Goal: Task Accomplishment & Management: Manage account settings

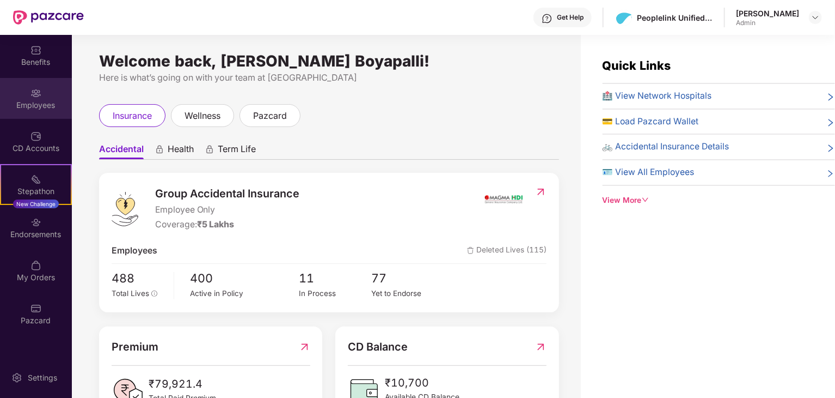
click at [27, 116] on div "Employees" at bounding box center [36, 98] width 72 height 41
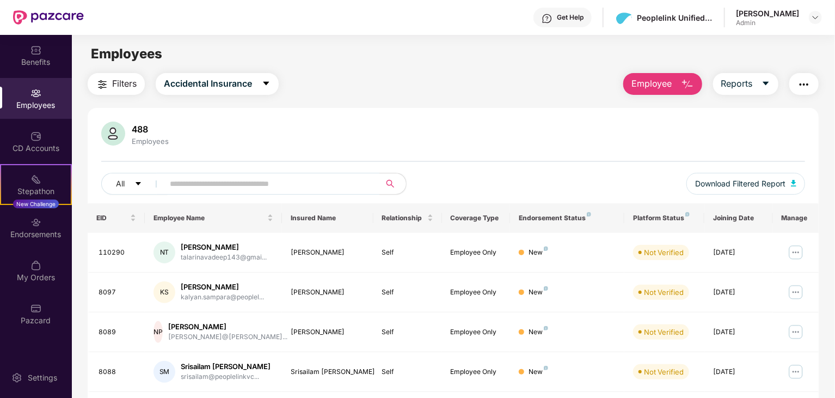
scroll to position [39, 0]
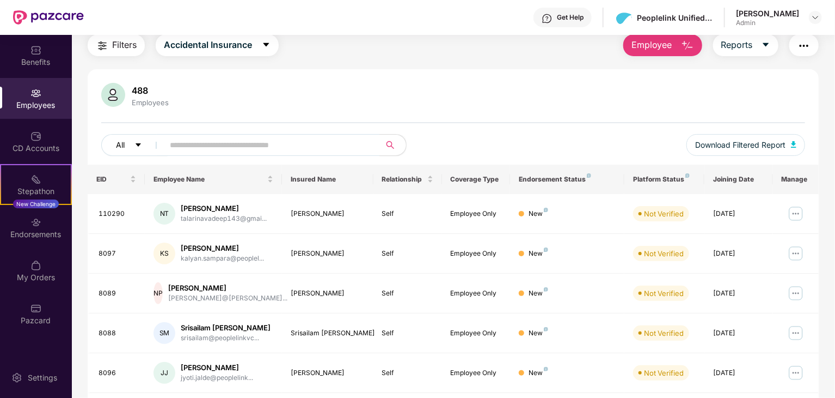
click at [125, 144] on button "All" at bounding box center [134, 145] width 66 height 22
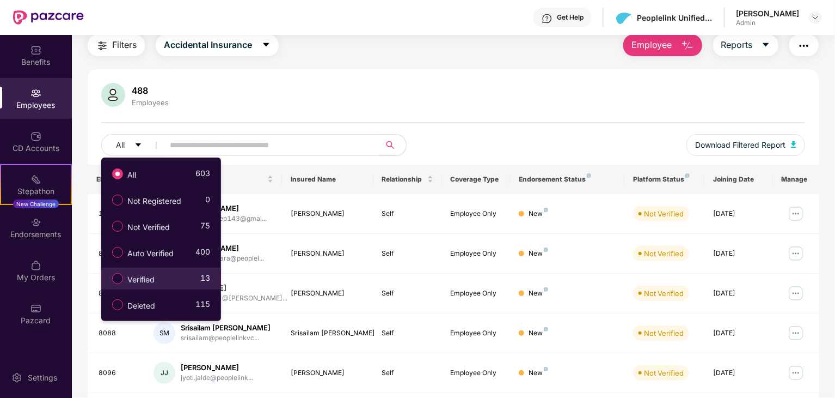
click at [169, 274] on div "Verified 13" at bounding box center [158, 278] width 103 height 19
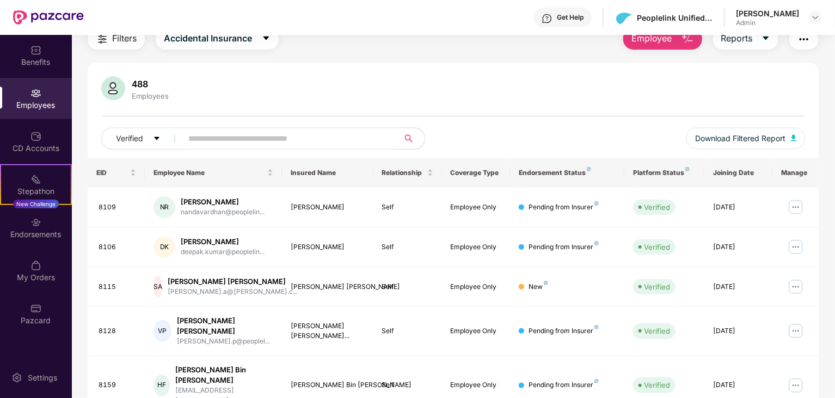
scroll to position [46, 0]
click at [139, 132] on span "Verified" at bounding box center [129, 138] width 27 height 12
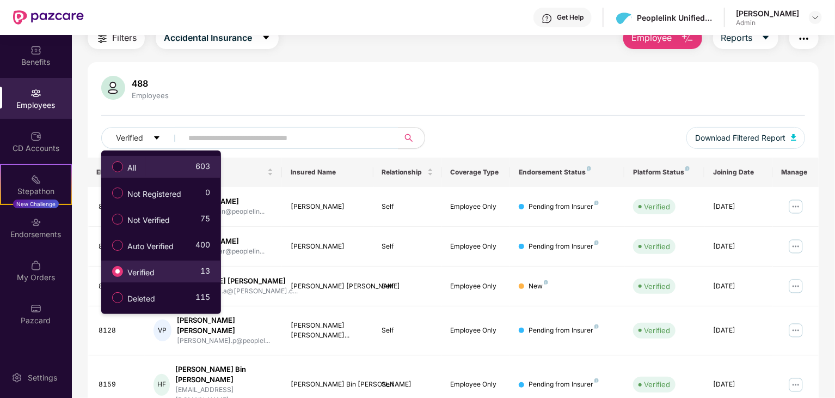
click at [141, 162] on span "All" at bounding box center [131, 168] width 17 height 12
